Goal: Task Accomplishment & Management: Complete application form

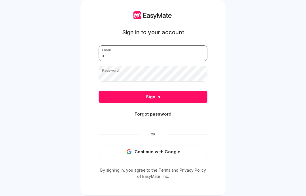
click at [196, 61] on input "email" at bounding box center [153, 53] width 109 height 16
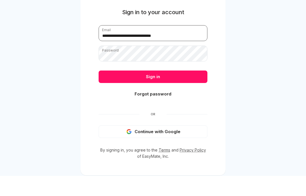
type input "**********"
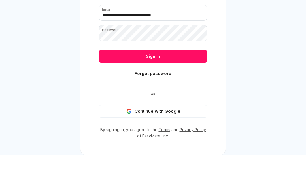
scroll to position [13, 0]
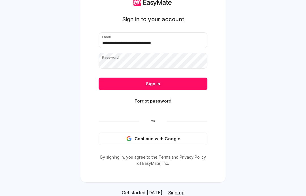
click at [180, 194] on span "Sign up" at bounding box center [176, 193] width 16 height 6
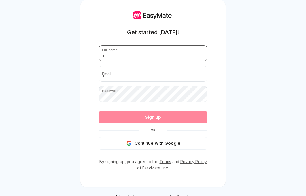
click at [109, 58] on input "text" at bounding box center [153, 53] width 109 height 16
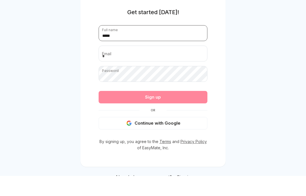
type input "*****"
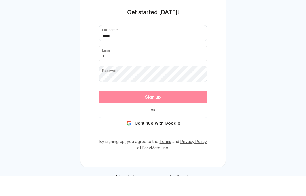
click at [100, 66] on input "email" at bounding box center [153, 74] width 109 height 16
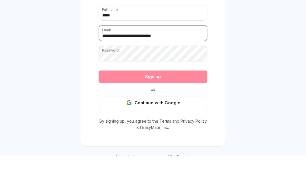
type input "**********"
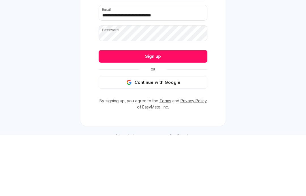
click at [112, 61] on form "**********" at bounding box center [153, 97] width 109 height 104
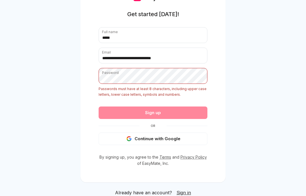
click at [116, 129] on form "**********" at bounding box center [153, 86] width 109 height 118
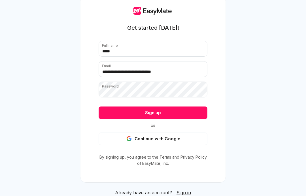
click at [178, 113] on button "Sign up" at bounding box center [153, 113] width 109 height 12
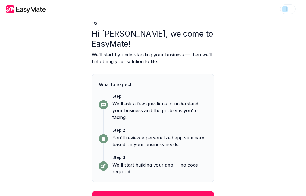
scroll to position [22, 0]
click at [204, 192] on button "Continue" at bounding box center [153, 199] width 122 height 15
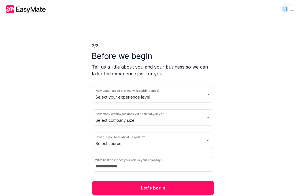
click at [114, 181] on button "Let's begin" at bounding box center [153, 188] width 122 height 15
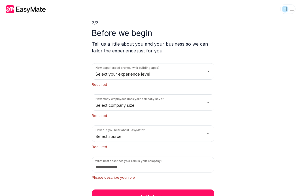
scroll to position [25, 0]
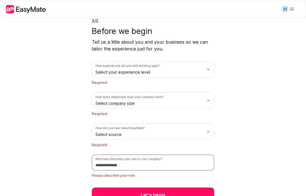
click at [106, 160] on input at bounding box center [153, 163] width 122 height 16
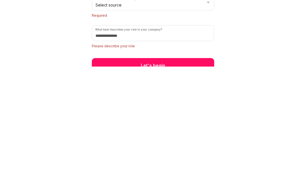
click at [56, 41] on div "2 / 2 Before we begin Tell us a little about you and your business so we can ta…" at bounding box center [153, 107] width 306 height 178
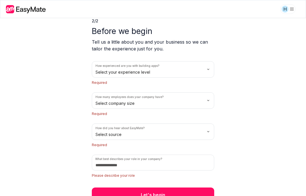
click at [100, 73] on html "We value your privacy We use cookies to enhance your browsing experience, serve…" at bounding box center [153, 98] width 306 height 196
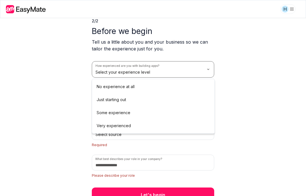
click at [104, 93] on div "Select company size" at bounding box center [115, 101] width 46 height 16
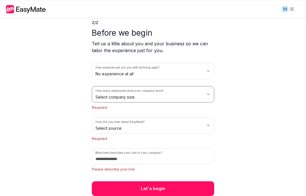
scroll to position [23, 0]
click at [105, 97] on html "We value your privacy We use cookies to enhance your browsing experience, serve…" at bounding box center [153, 98] width 306 height 196
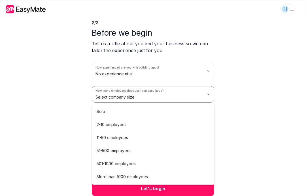
click at [72, 111] on html "We value your privacy We use cookies to enhance your browsing experience, serve…" at bounding box center [153, 98] width 306 height 196
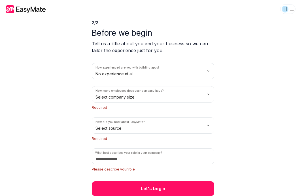
click at [100, 95] on html "We value your privacy We use cookies to enhance your browsing experience, serve…" at bounding box center [153, 98] width 306 height 196
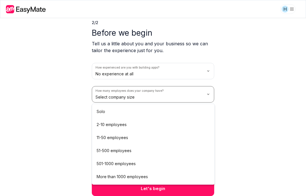
scroll to position [15, 0]
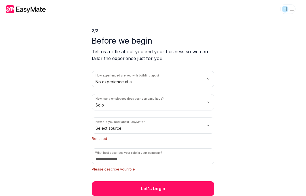
click at [102, 113] on div "How experienced are you with building apps? No experience at all How many emplo…" at bounding box center [153, 122] width 122 height 102
click at [108, 128] on html "We value your privacy We use cookies to enhance your browsing experience, serve…" at bounding box center [153, 98] width 306 height 196
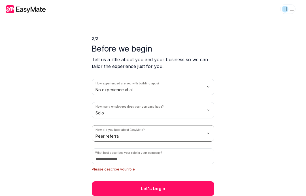
scroll to position [7, 0]
click at [108, 16] on div "H" at bounding box center [153, 9] width 306 height 18
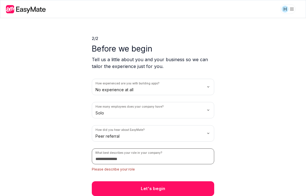
click at [107, 164] on input at bounding box center [153, 157] width 122 height 16
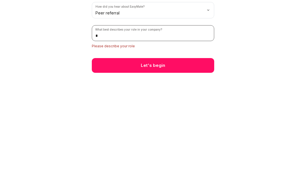
scroll to position [0, 0]
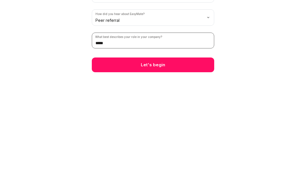
type input "*****"
click at [100, 181] on button "Let's begin" at bounding box center [153, 188] width 122 height 15
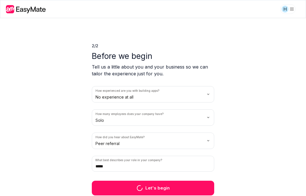
click at [169, 195] on div "2 / 2 Before we begin Tell us a little about you and your business so we can ta…" at bounding box center [153, 106] width 136 height 177
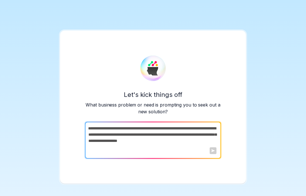
click at [201, 154] on textarea at bounding box center [152, 140] width 135 height 37
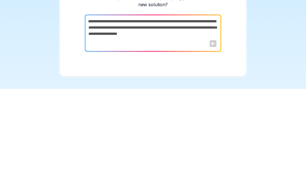
click at [278, 49] on div "Let's kick things off What business problem or need is prompting you to seek ou…" at bounding box center [153, 98] width 306 height 196
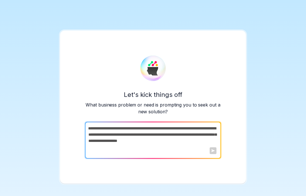
click at [183, 148] on textarea at bounding box center [152, 140] width 135 height 37
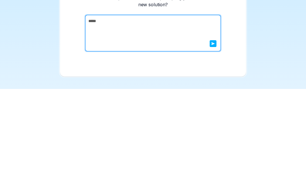
click at [214, 122] on textarea "*****" at bounding box center [152, 140] width 135 height 37
type textarea "*****"
click at [214, 149] on icon "submit" at bounding box center [213, 150] width 3 height 3
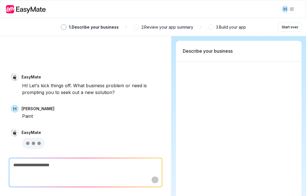
type textarea "*"
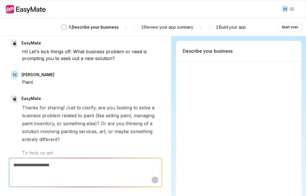
scroll to position [20, 0]
